Goal: Task Accomplishment & Management: Manage account settings

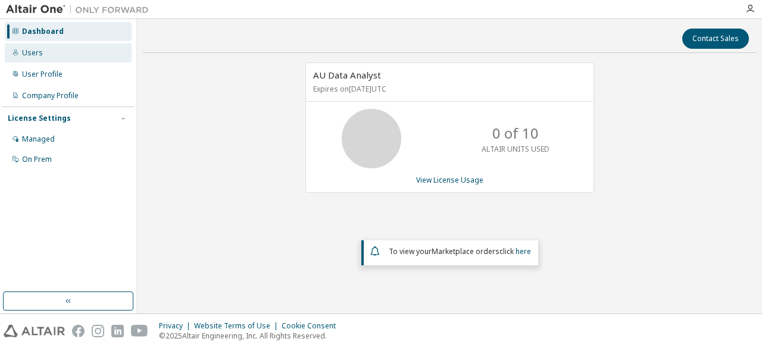
click at [30, 51] on div "Users" at bounding box center [32, 53] width 21 height 10
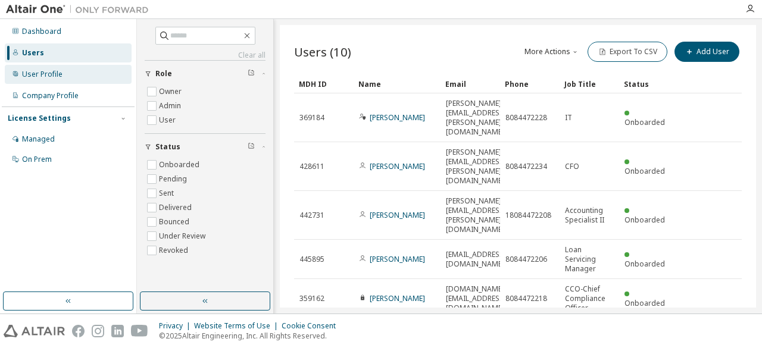
click at [31, 66] on div "User Profile" at bounding box center [68, 74] width 127 height 19
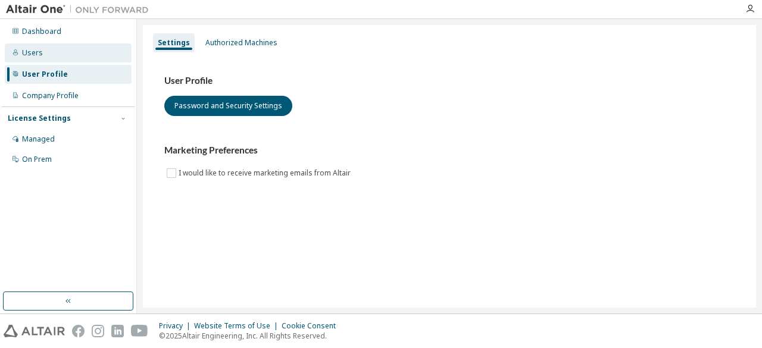
click at [35, 47] on div "Users" at bounding box center [68, 52] width 127 height 19
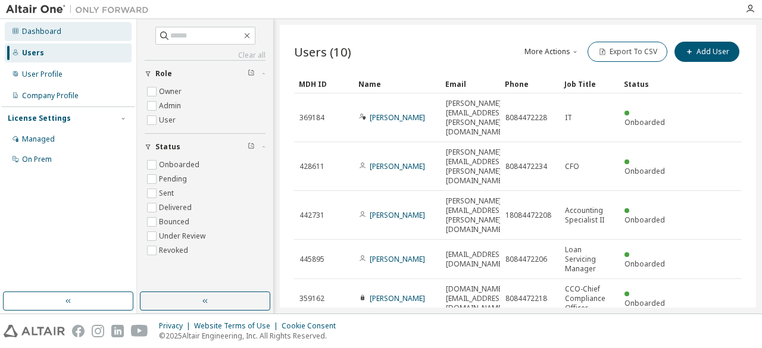
click at [37, 34] on div "Dashboard" at bounding box center [41, 32] width 39 height 10
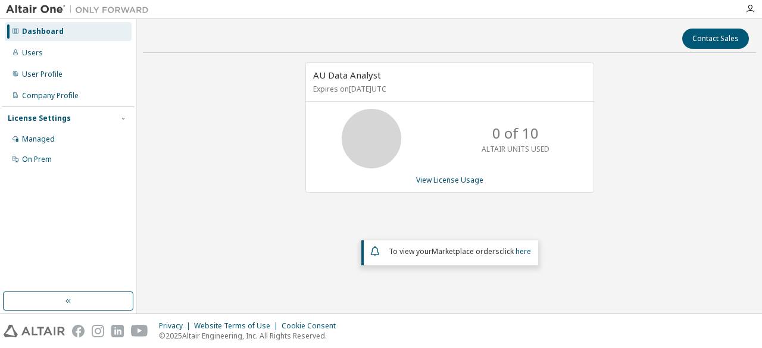
click at [628, 104] on div "AU Data Analyst Expires on [DATE] UTC 0 of 10 ALTAIR UNITS USED View License Us…" at bounding box center [449, 176] width 613 height 226
click at [52, 32] on div "Dashboard" at bounding box center [43, 32] width 42 height 10
click at [73, 303] on button "button" at bounding box center [68, 301] width 130 height 19
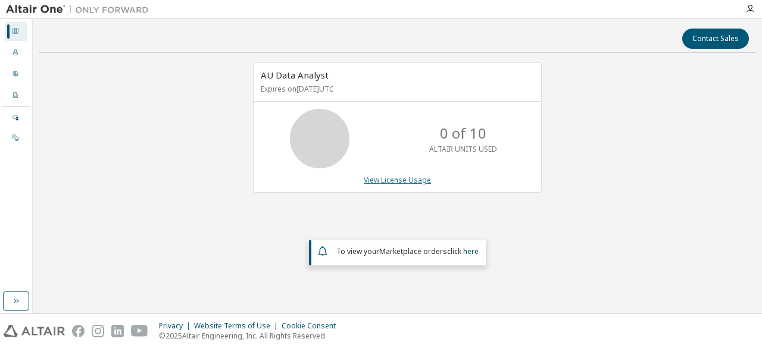
click at [377, 182] on link "View License Usage" at bounding box center [397, 180] width 67 height 10
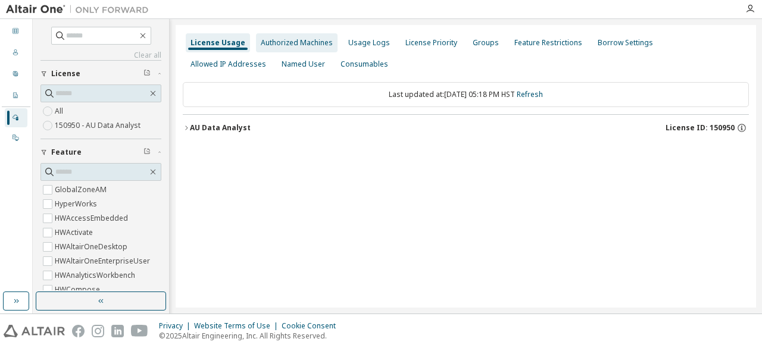
click at [302, 47] on div "Authorized Machines" at bounding box center [297, 43] width 72 height 10
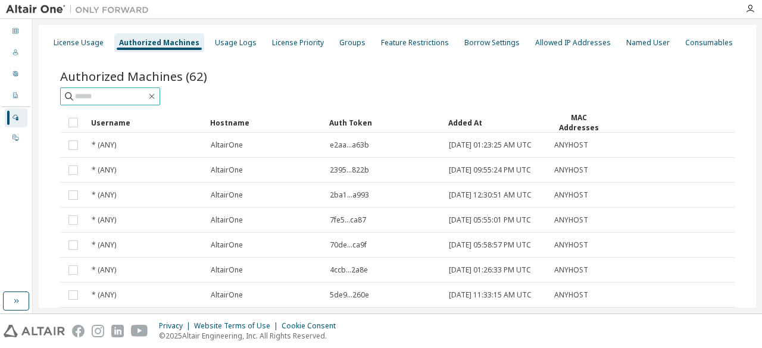
click at [146, 95] on input "text" at bounding box center [110, 97] width 71 height 12
type input "*"
type input "*******"
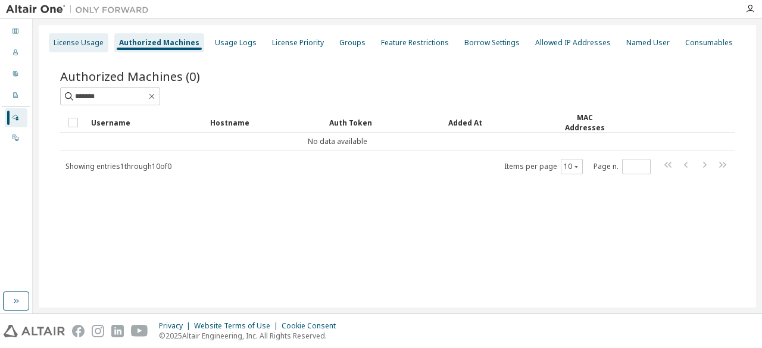
click at [83, 40] on div "License Usage" at bounding box center [79, 43] width 50 height 10
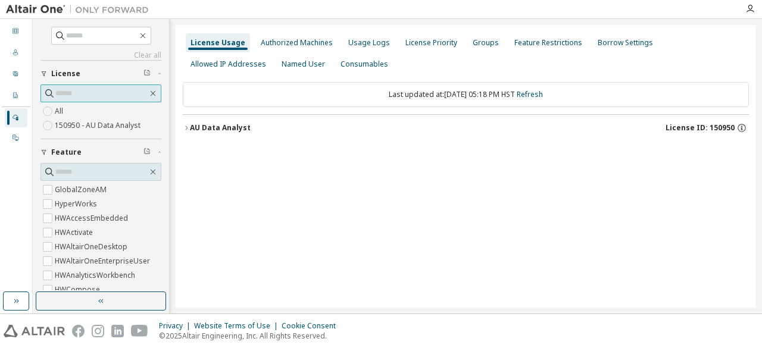
click at [80, 96] on input "text" at bounding box center [101, 94] width 92 height 12
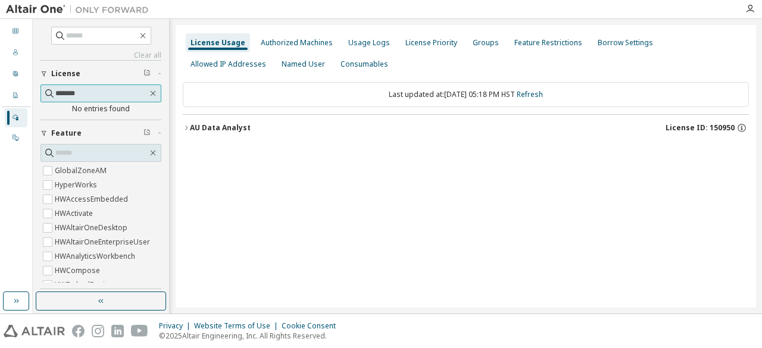
type input "*******"
click at [221, 130] on div "AU Data Analyst" at bounding box center [220, 128] width 61 height 10
